Goal: Task Accomplishment & Management: Use online tool/utility

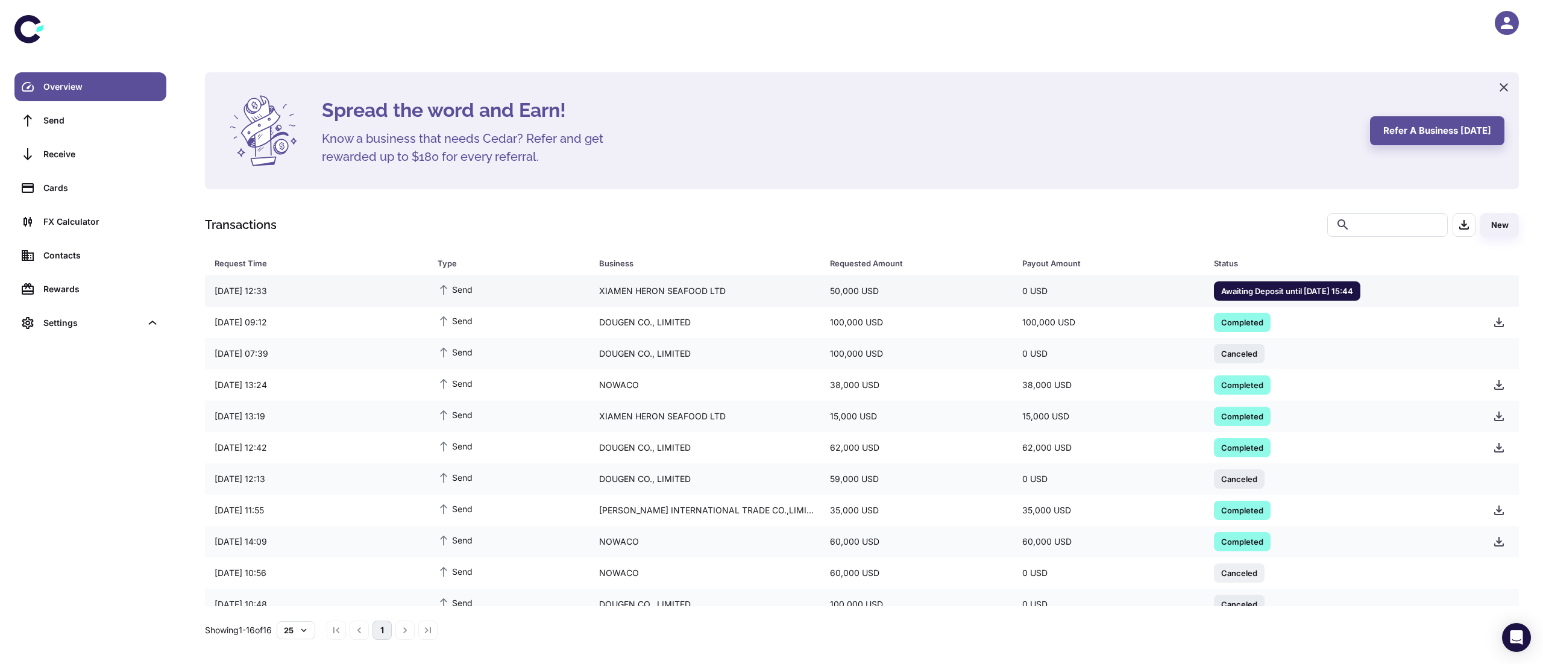
click at [1178, 299] on div "0 USD" at bounding box center [1109, 291] width 192 height 23
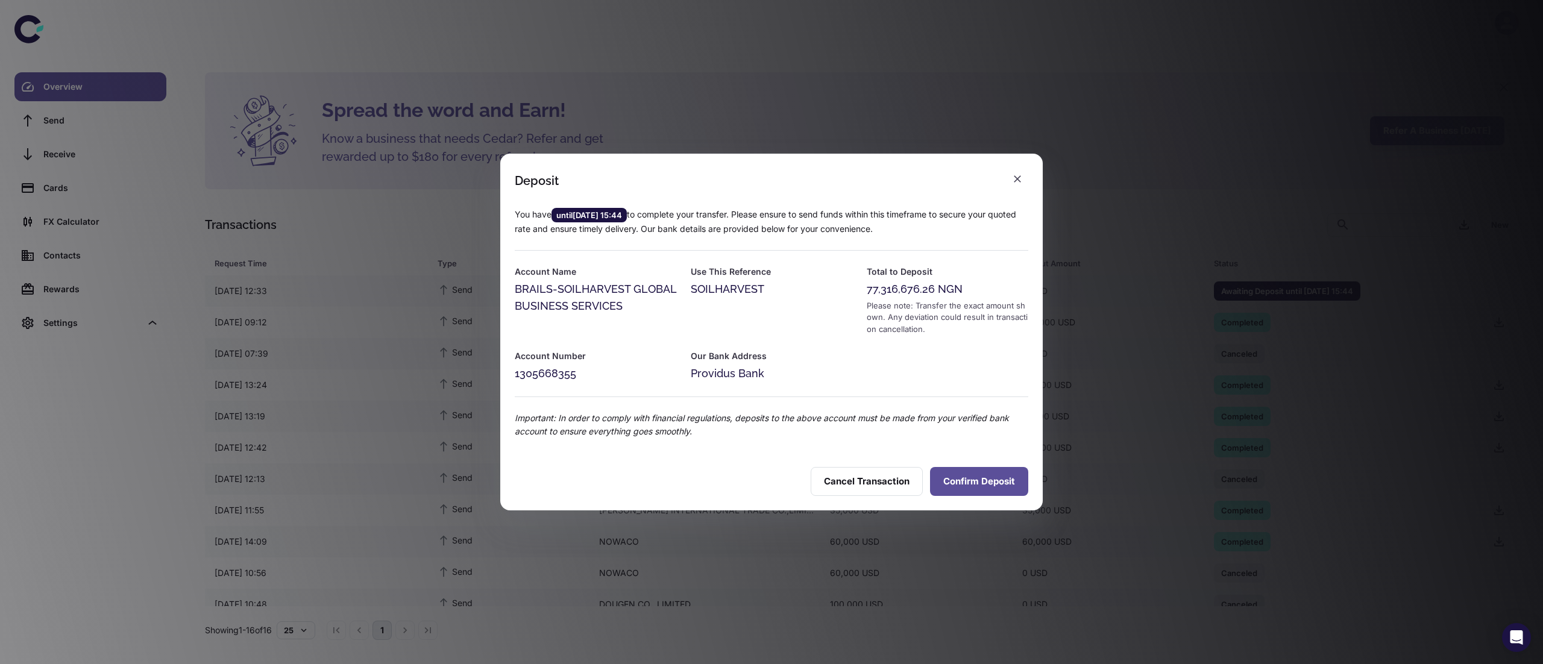
click at [949, 480] on button "Confirm Deposit" at bounding box center [979, 481] width 98 height 29
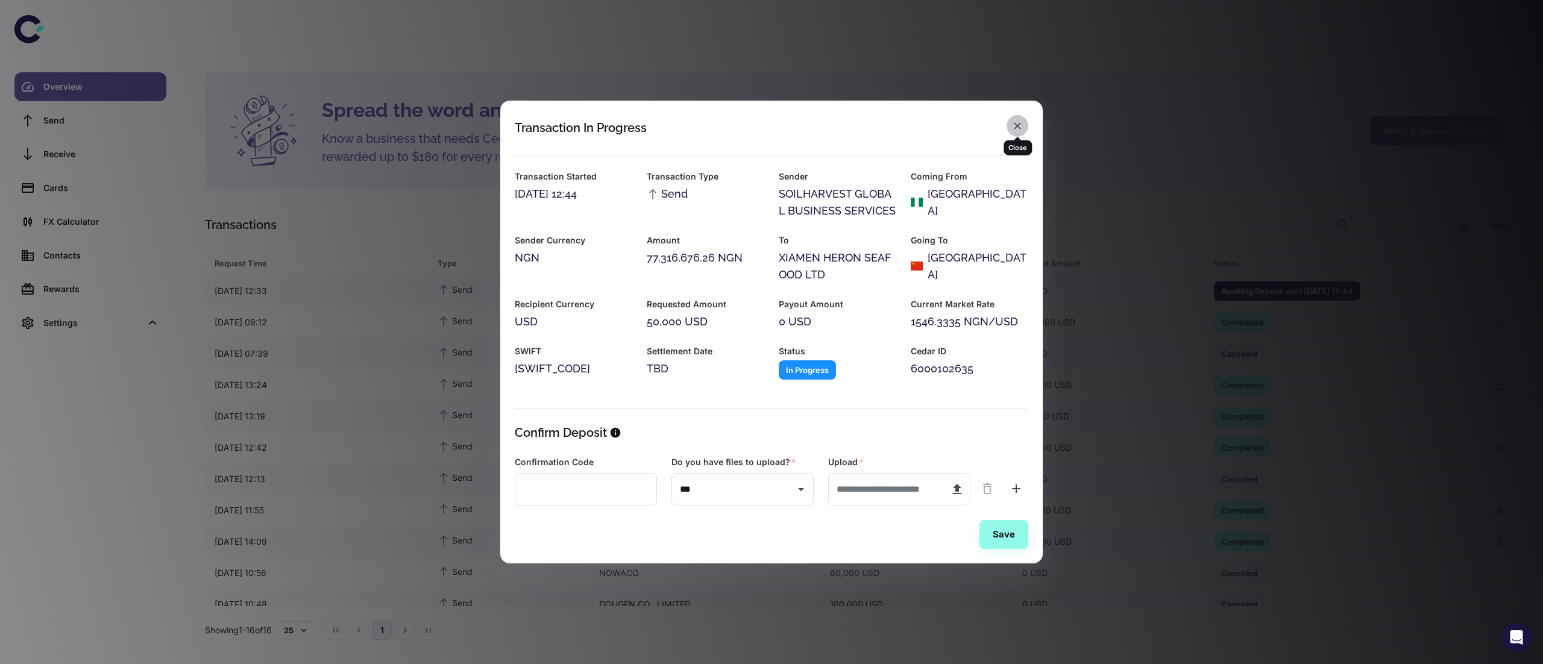
click at [1016, 122] on icon "button" at bounding box center [1017, 126] width 12 height 12
